Goal: Download file/media

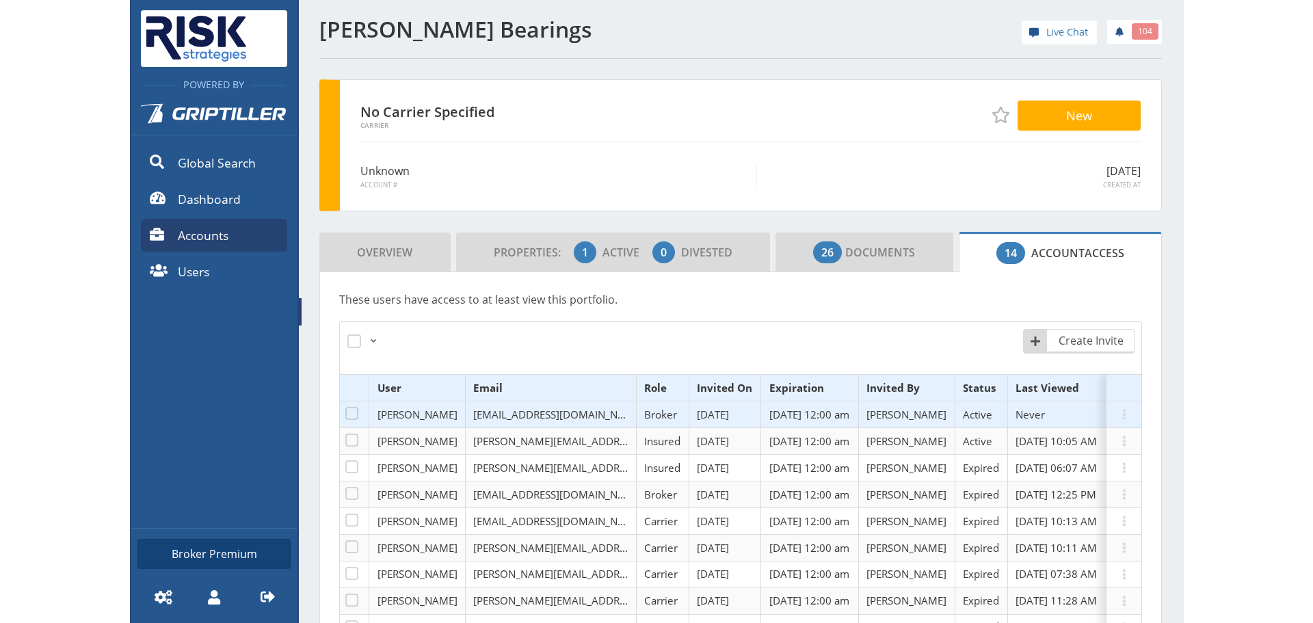
scroll to position [205, 0]
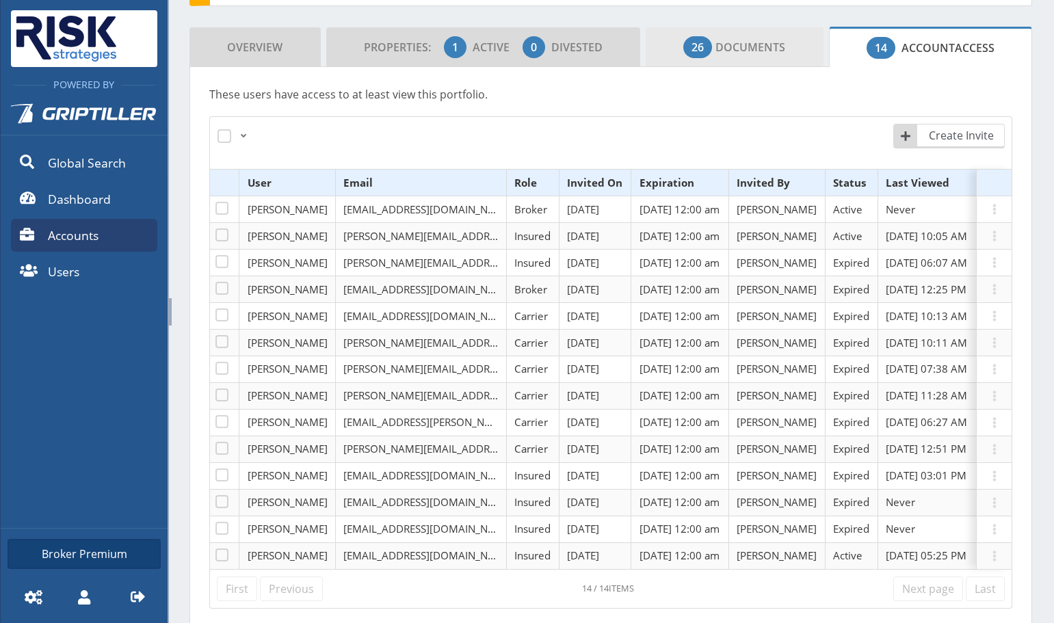
click at [755, 55] on span "26 Documents" at bounding box center [734, 47] width 102 height 27
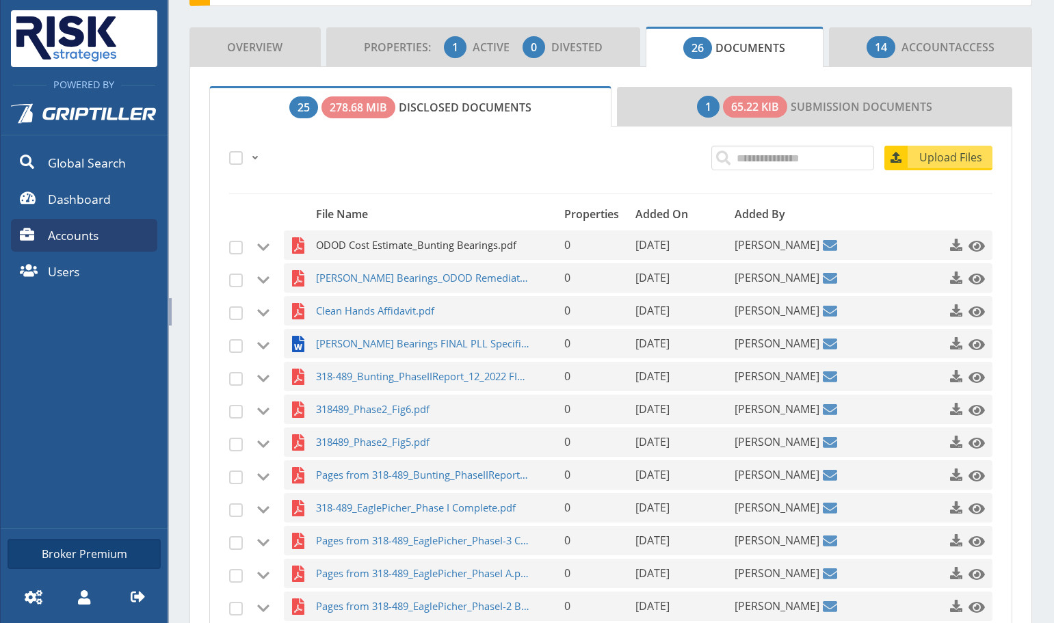
click at [430, 245] on span "ODOD Cost Estimate_Bunting Bearings.pdf" at bounding box center [422, 245] width 213 height 29
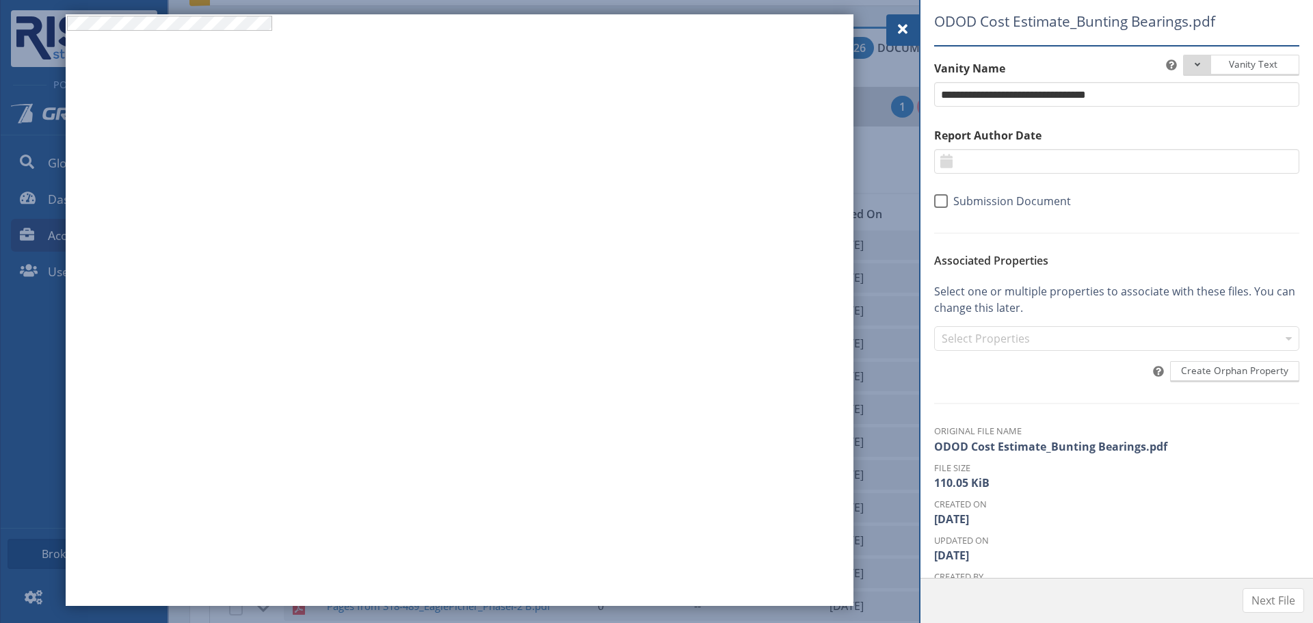
click at [907, 21] on span at bounding box center [903, 29] width 16 height 16
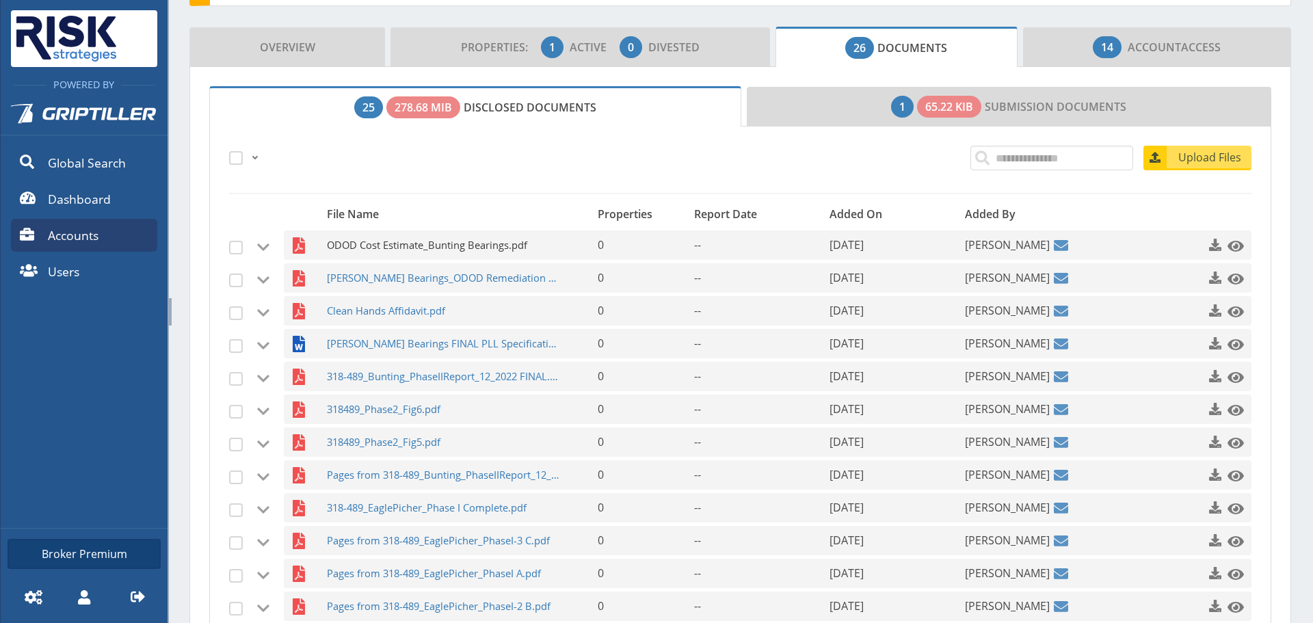
click at [407, 250] on span "ODOD Cost Estimate_Bunting Bearings.pdf" at bounding box center [444, 245] width 234 height 29
